Goal: Task Accomplishment & Management: Manage account settings

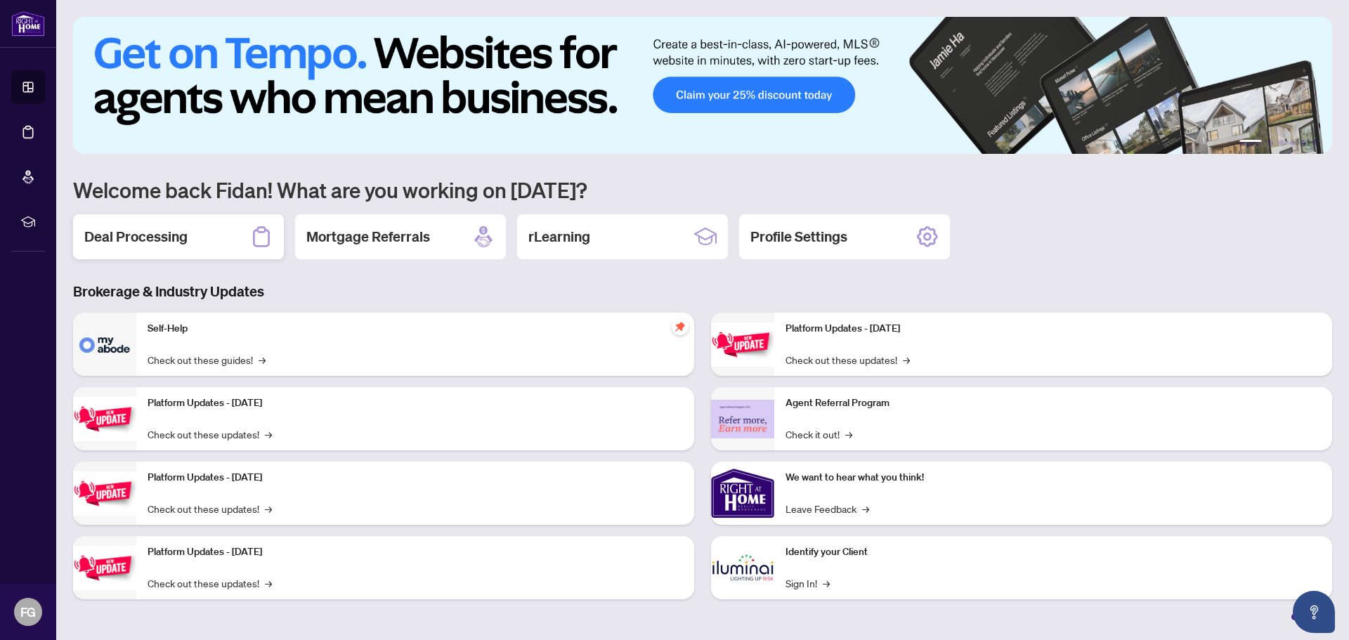
click at [188, 223] on div "Deal Processing" at bounding box center [178, 236] width 211 height 45
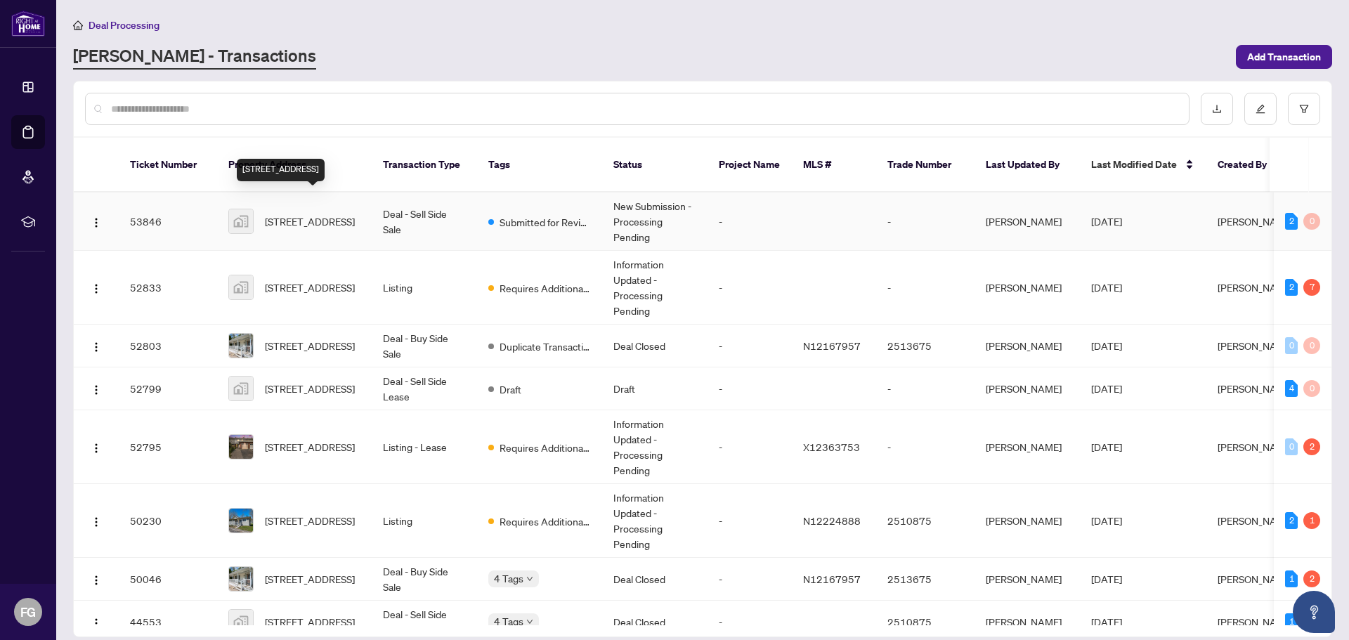
click at [306, 214] on span "[STREET_ADDRESS]" at bounding box center [310, 221] width 90 height 15
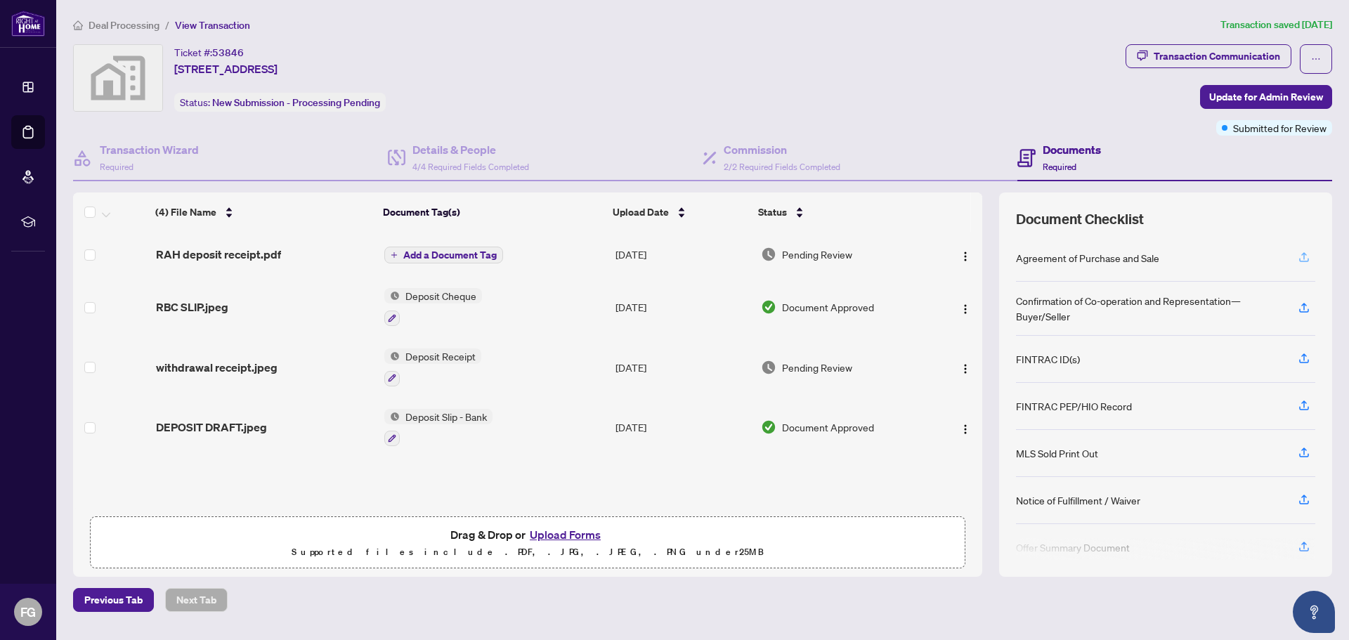
click at [1305, 264] on span "button" at bounding box center [1304, 258] width 13 height 22
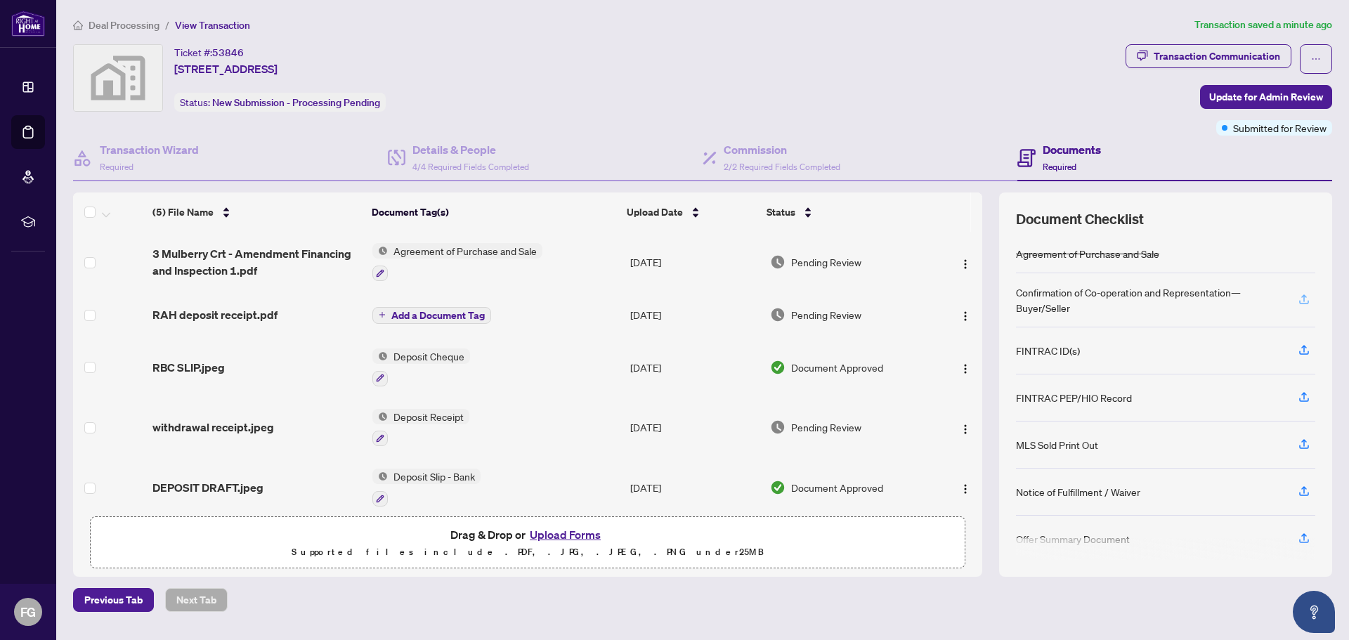
click at [1312, 302] on button "button" at bounding box center [1304, 300] width 22 height 24
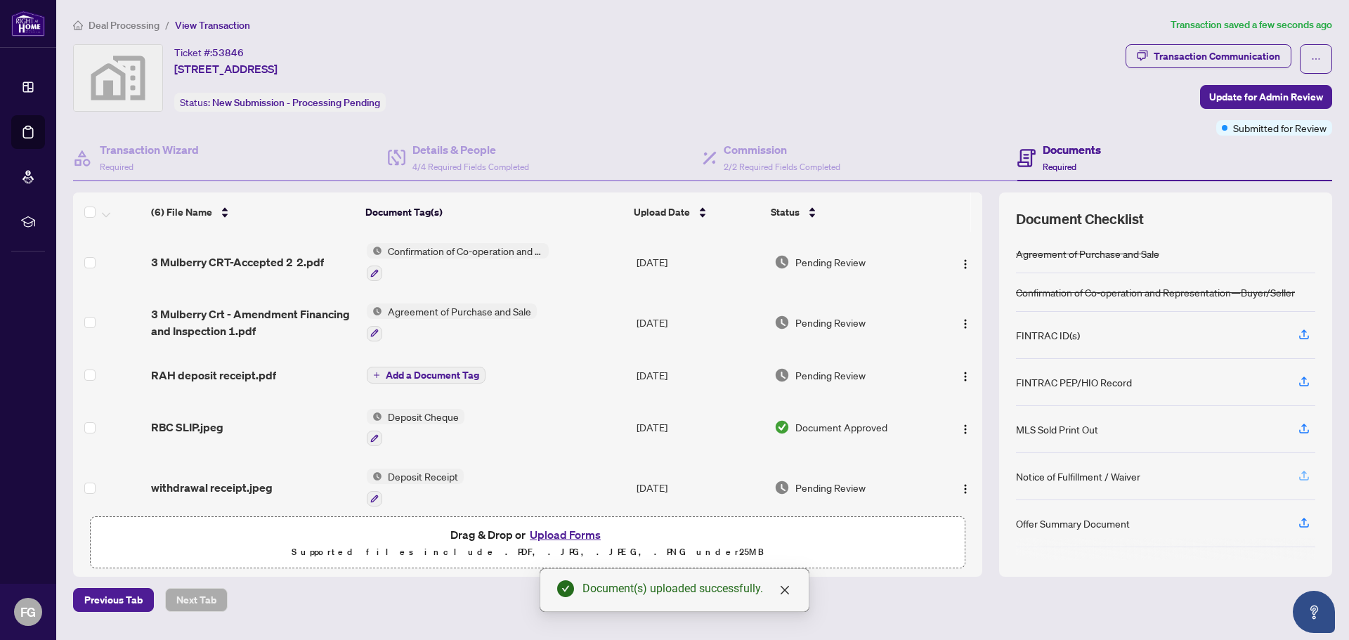
click at [1300, 472] on icon "button" at bounding box center [1304, 476] width 13 height 13
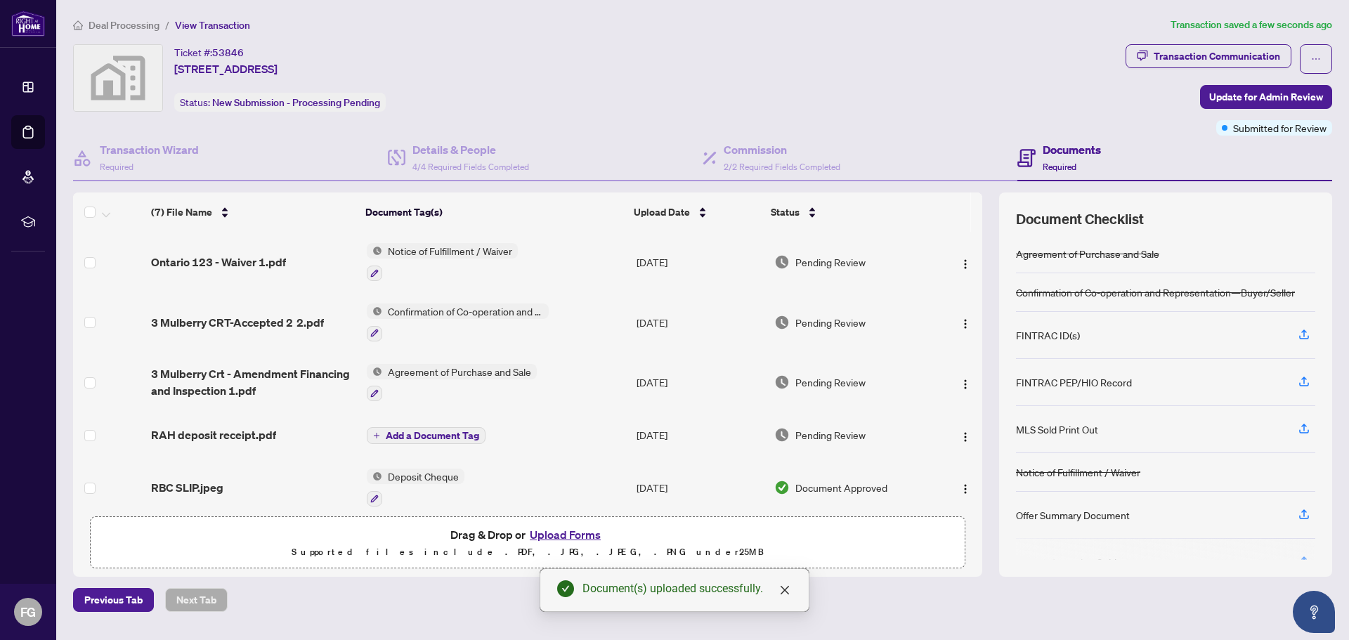
click at [580, 539] on button "Upload Forms" at bounding box center [565, 535] width 79 height 18
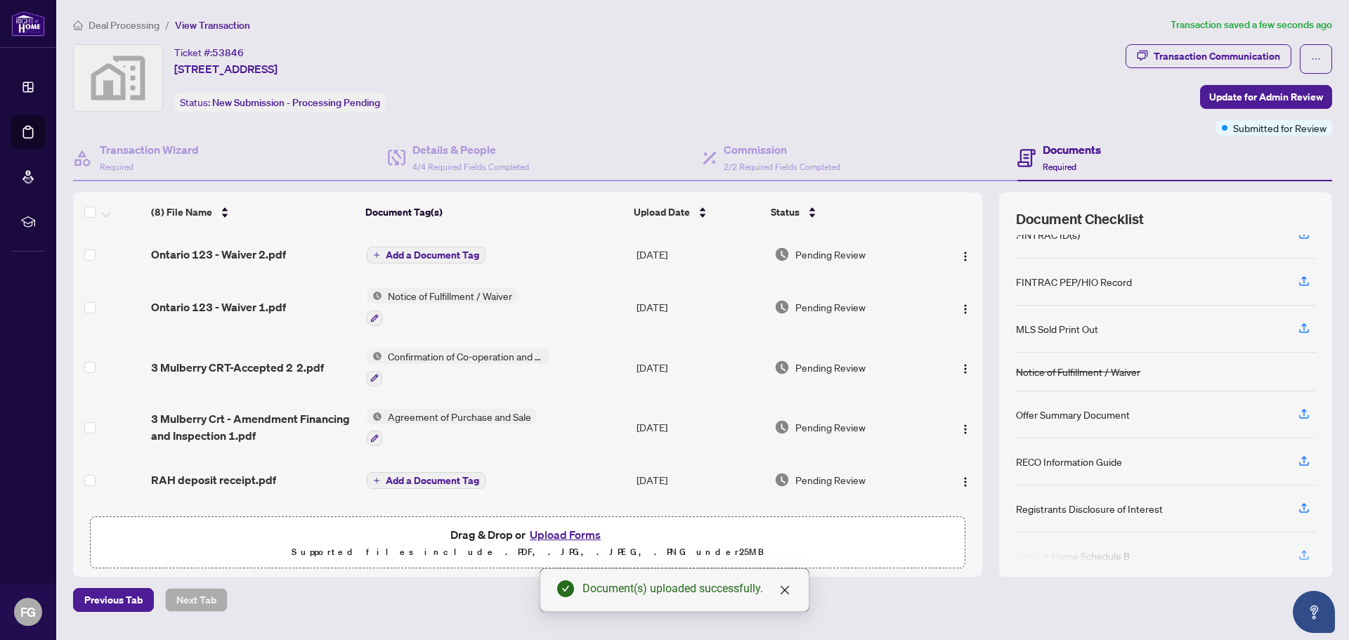
scroll to position [110, 0]
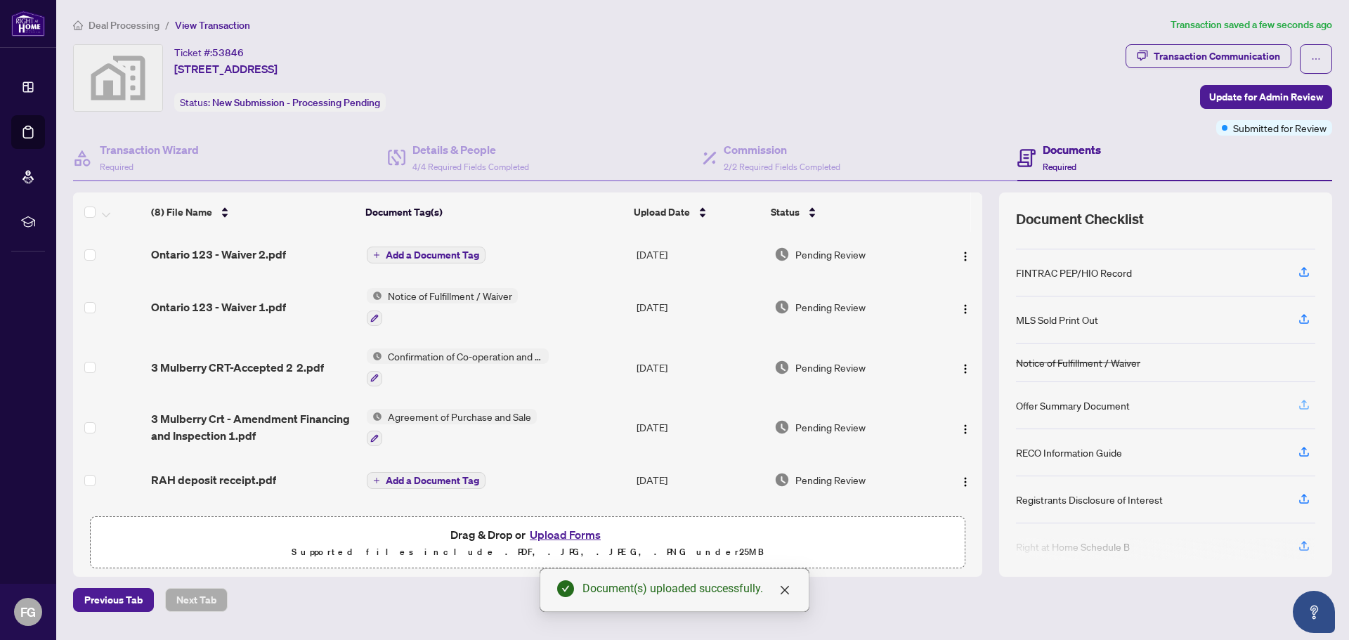
click at [1299, 399] on icon "button" at bounding box center [1304, 405] width 13 height 13
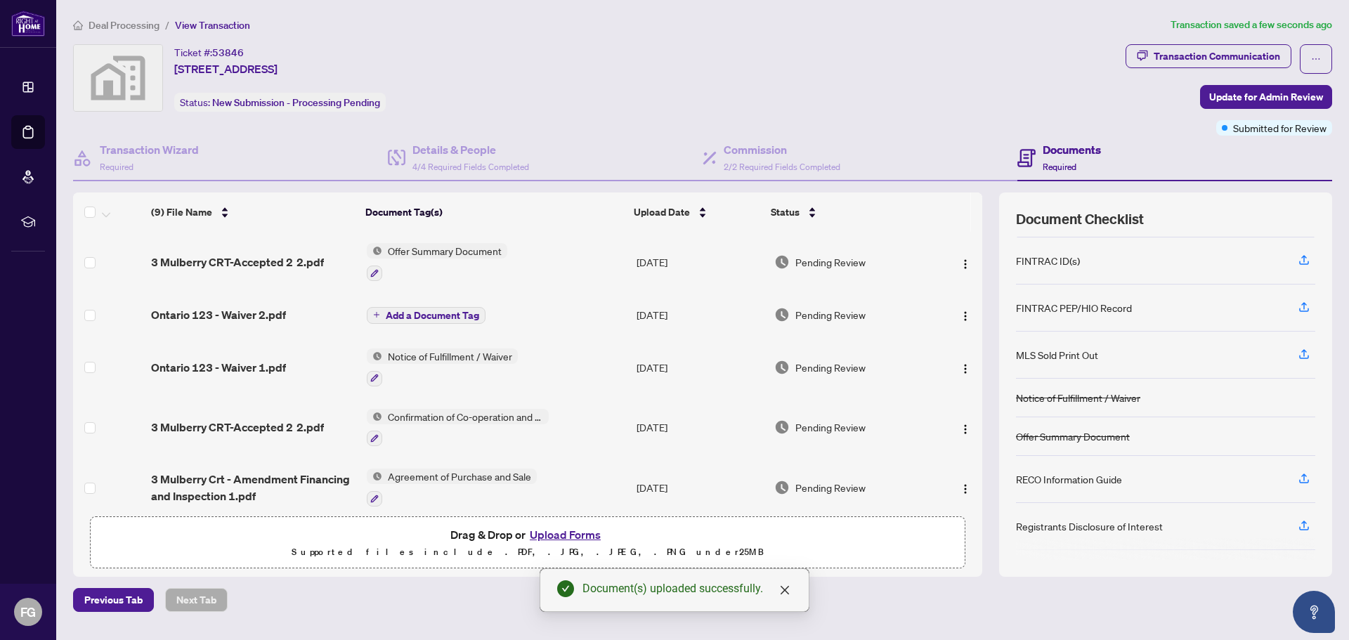
scroll to position [117, 0]
click at [1304, 526] on icon "button" at bounding box center [1305, 529] width 6 height 7
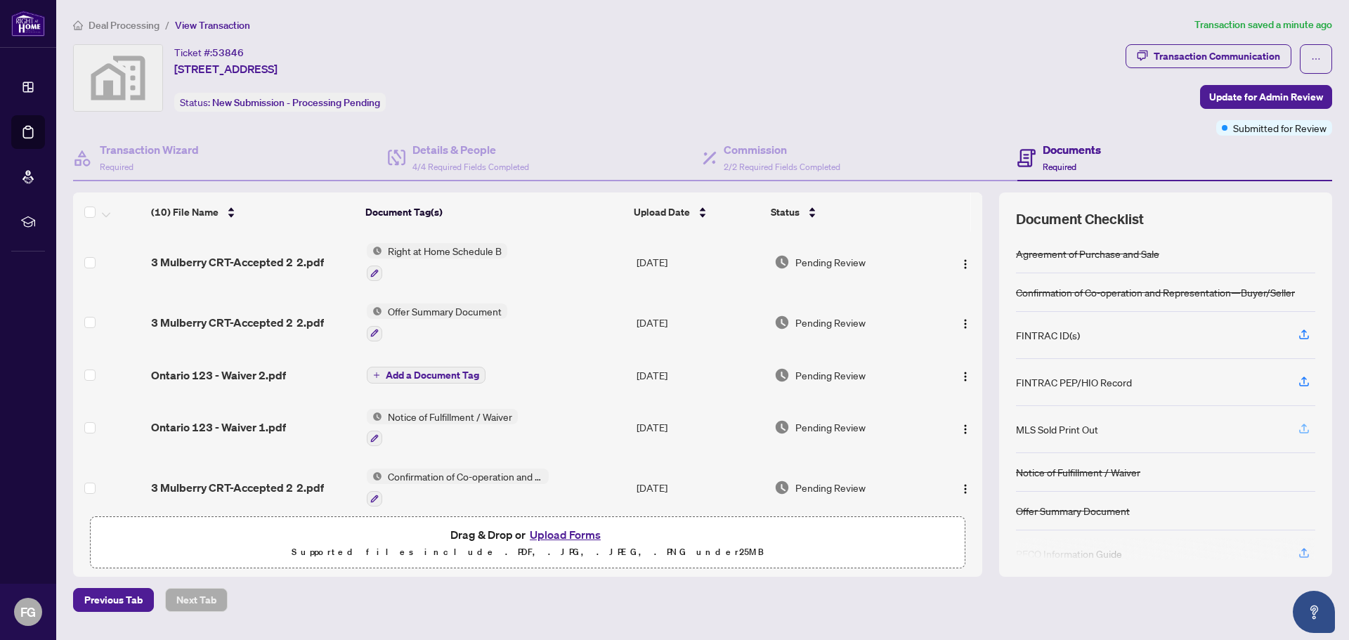
click at [1300, 432] on icon "button" at bounding box center [1305, 431] width 10 height 4
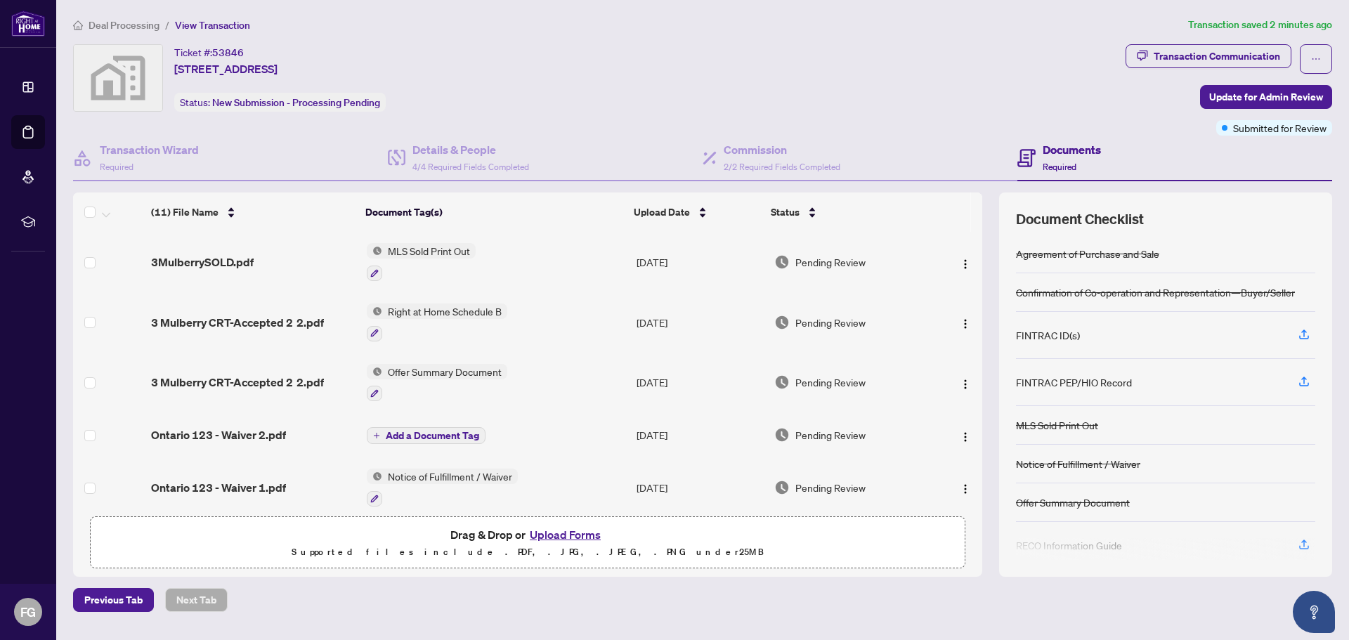
click at [1075, 345] on div "FINTRAC ID(s)" at bounding box center [1165, 335] width 299 height 47
click at [1076, 337] on div "FINTRAC ID(s)" at bounding box center [1048, 335] width 64 height 15
click at [1305, 333] on icon "button" at bounding box center [1305, 333] width 6 height 7
